Goal: Transaction & Acquisition: Purchase product/service

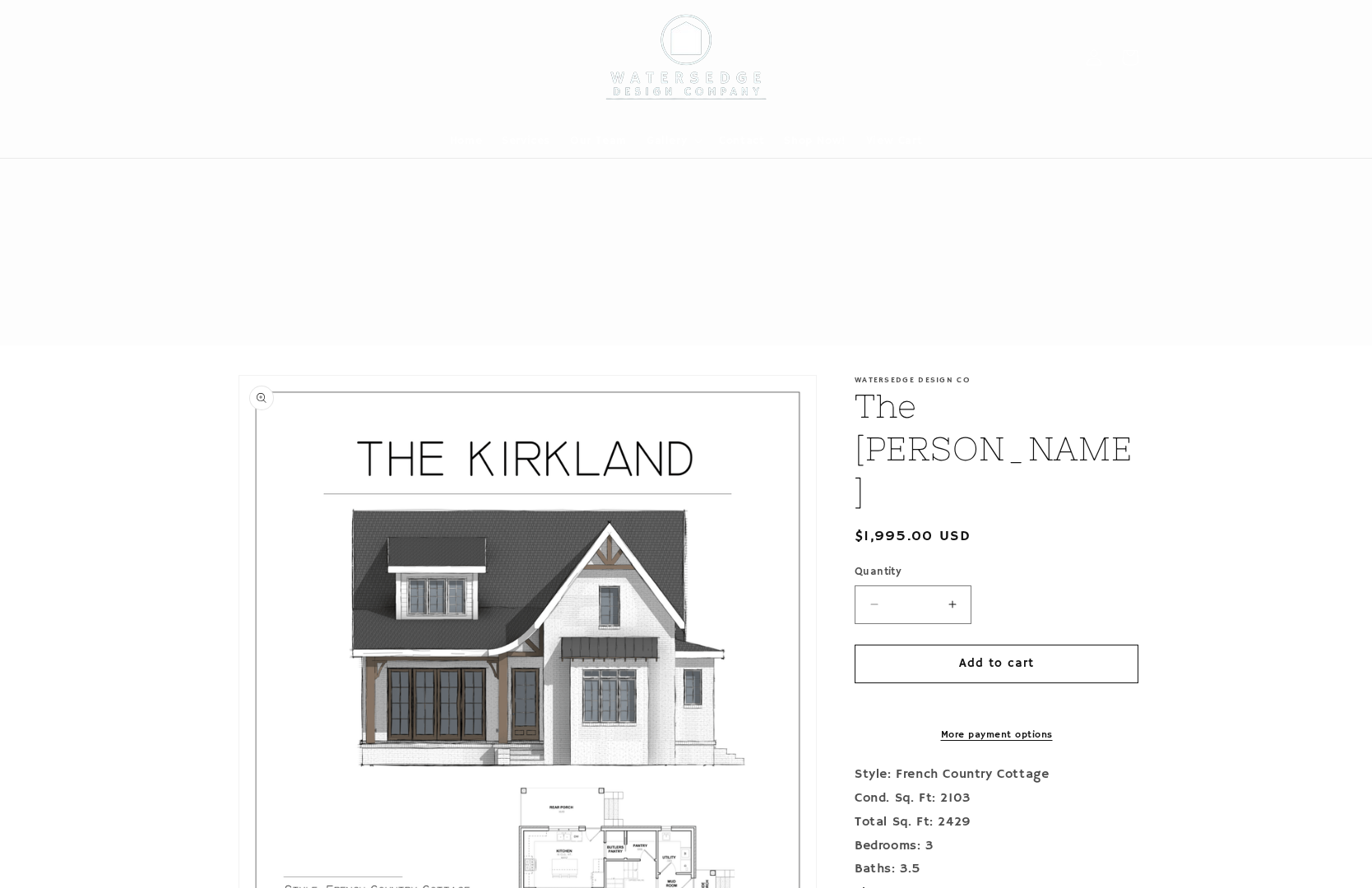
scroll to position [750, 0]
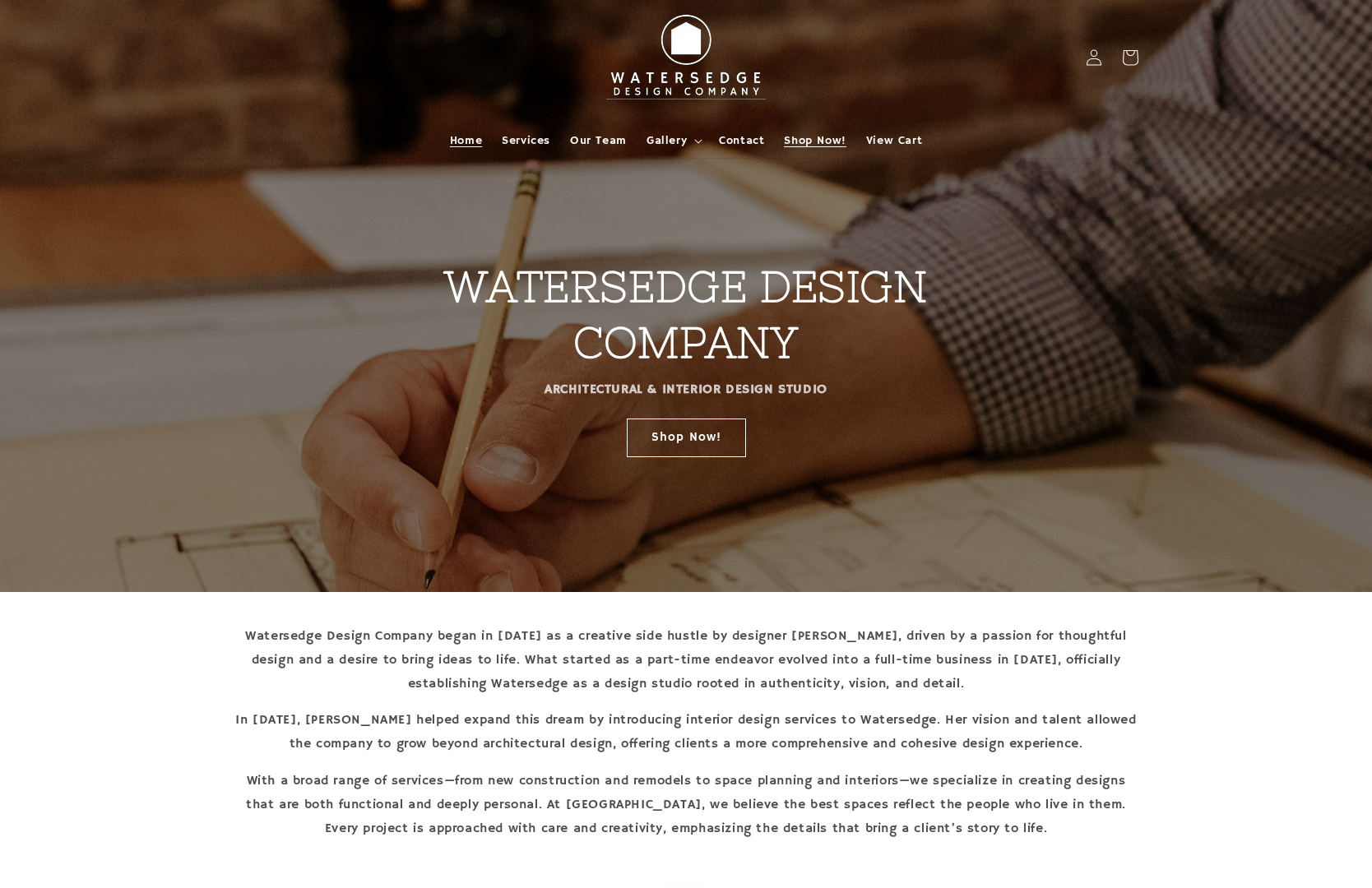
click at [794, 129] on link "Shop Now!" at bounding box center [815, 140] width 82 height 35
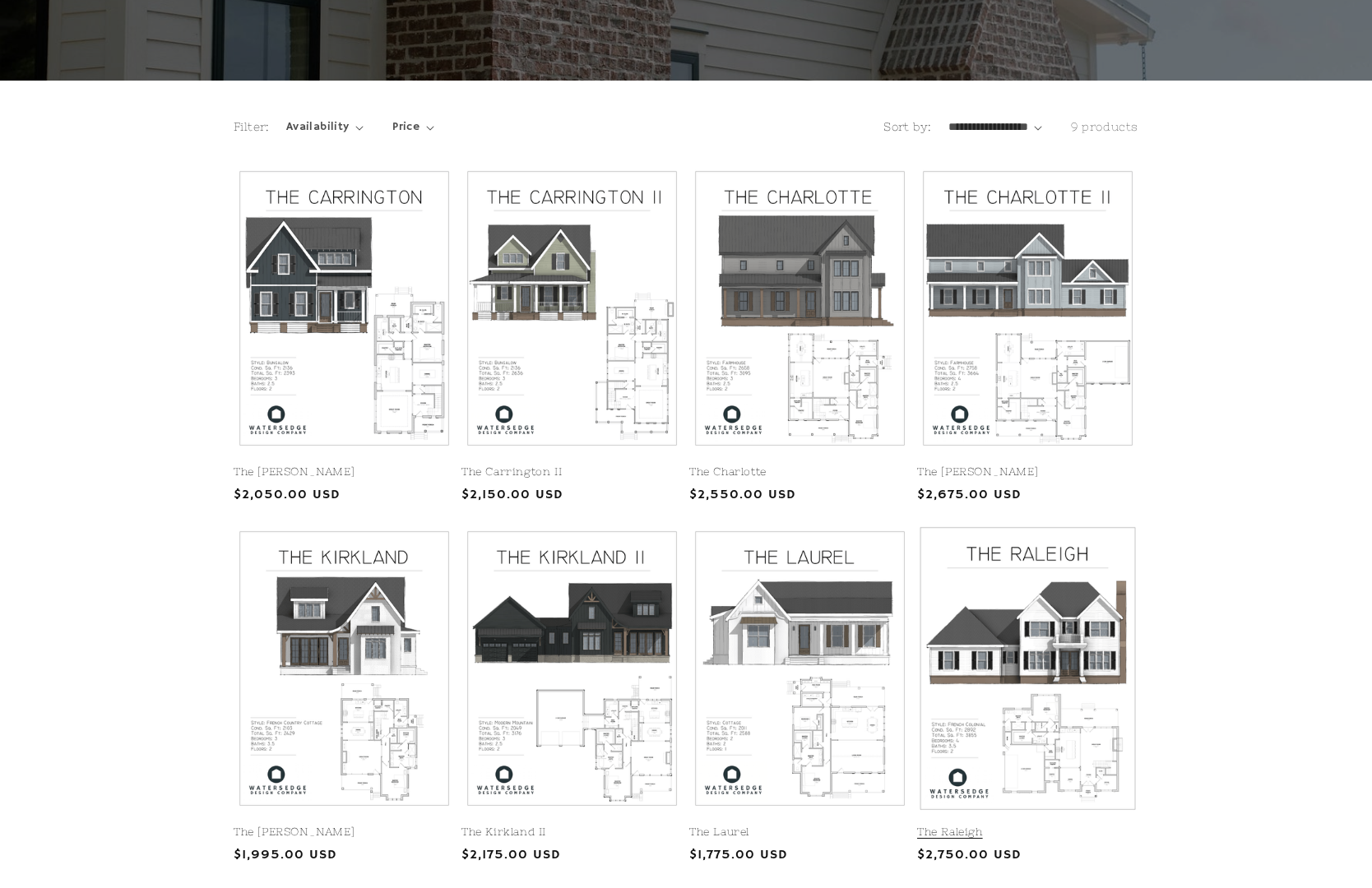
scroll to position [259, 0]
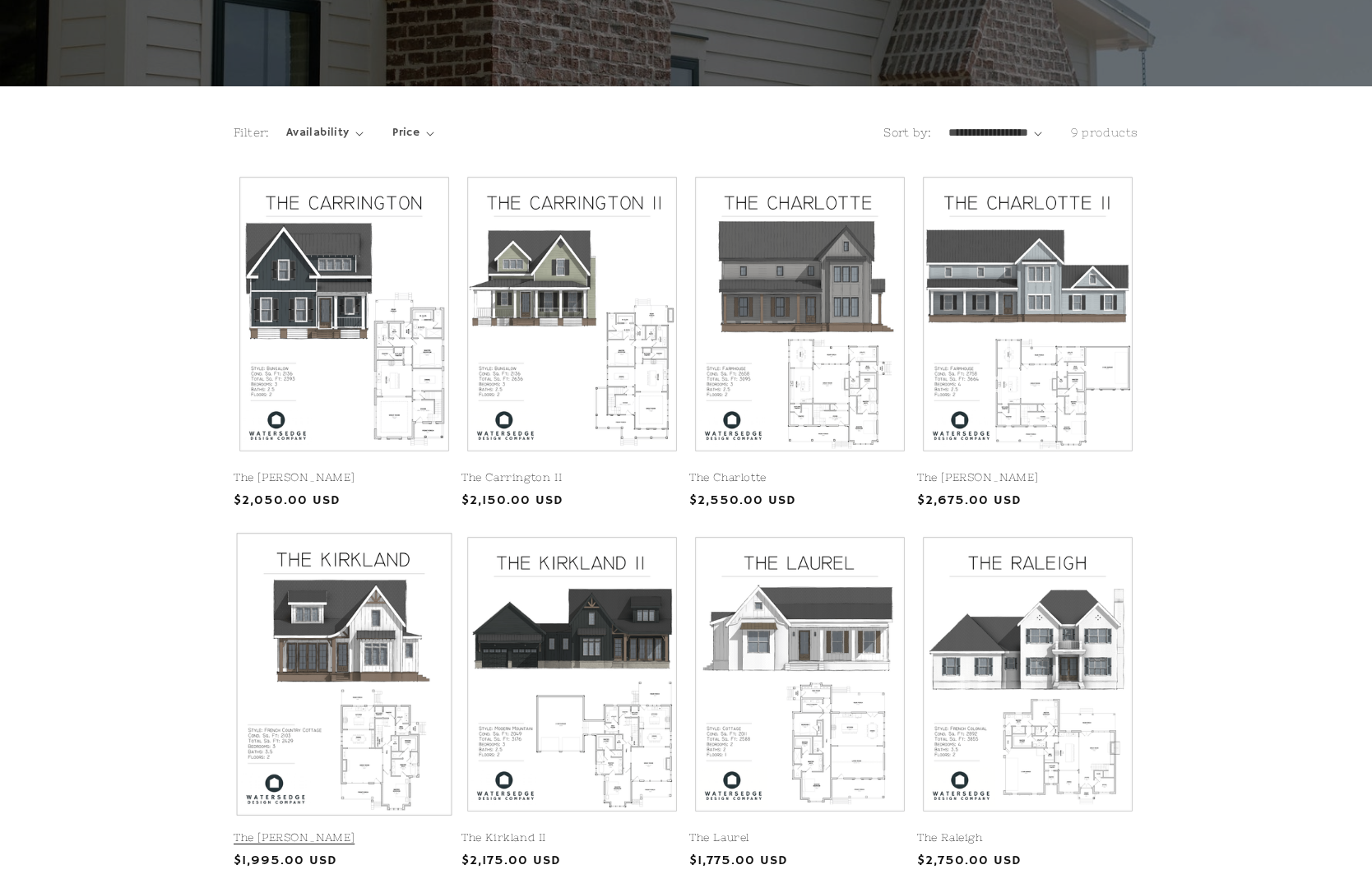
click at [339, 832] on link "The [PERSON_NAME]" at bounding box center [344, 839] width 221 height 14
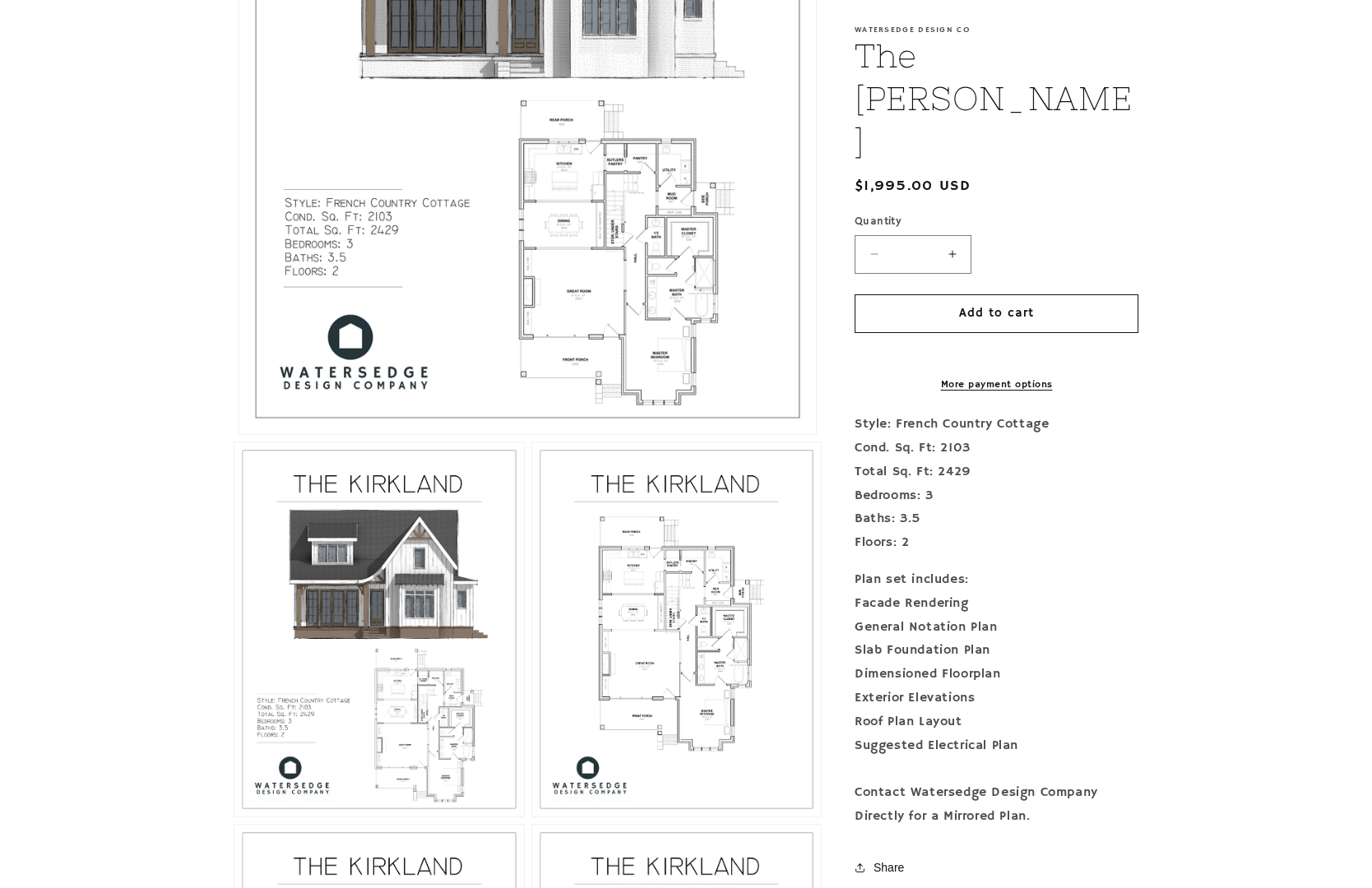
scroll to position [708, 0]
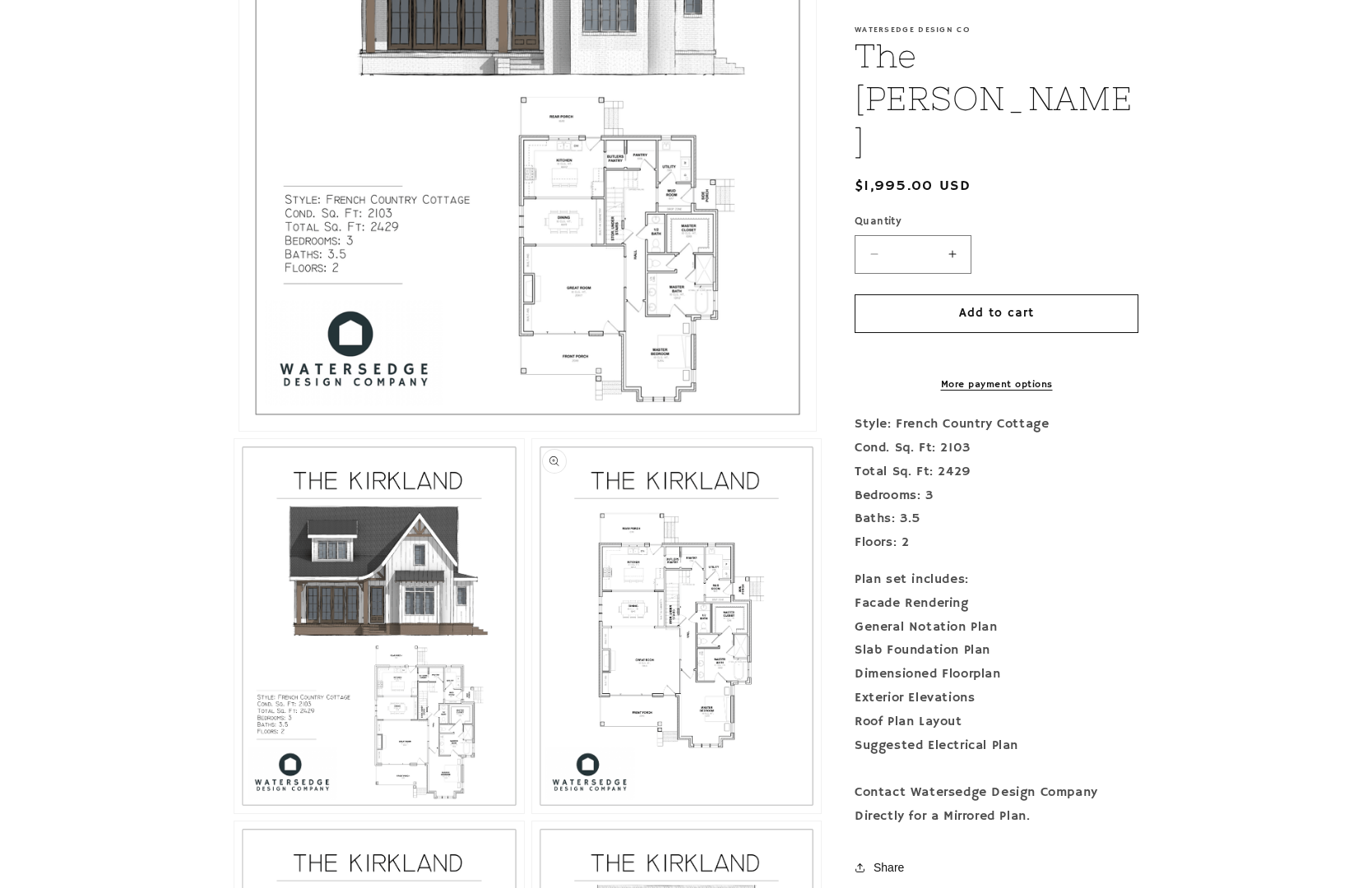
click at [532, 813] on button "Open media 3 in modal" at bounding box center [532, 813] width 0 height 0
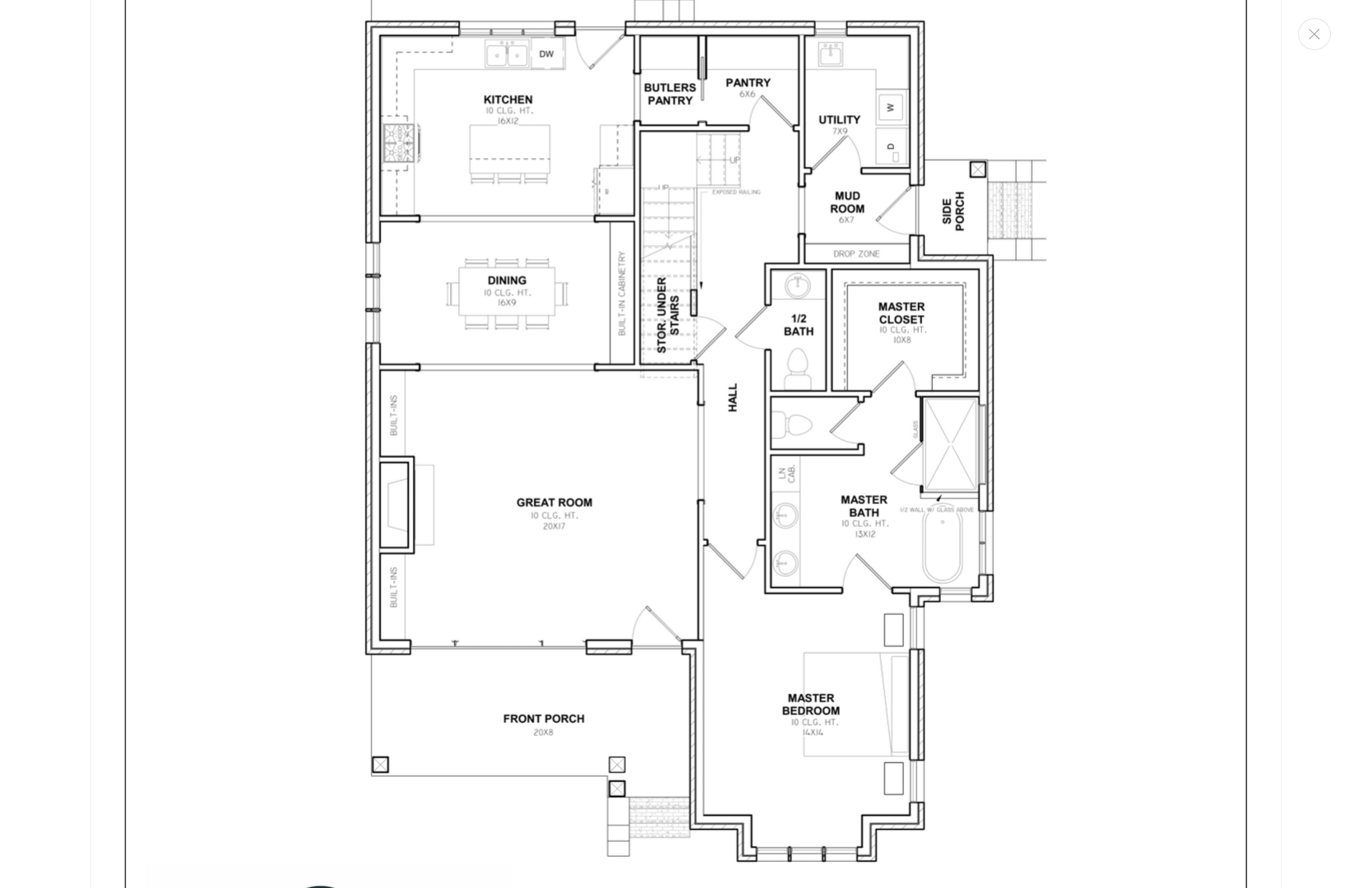
scroll to position [3525, 0]
